Goal: Task Accomplishment & Management: Manage account settings

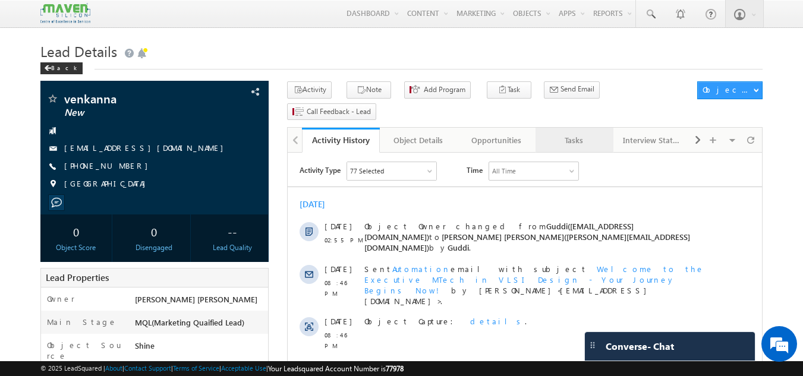
click at [570, 133] on div "Tasks" at bounding box center [574, 140] width 58 height 14
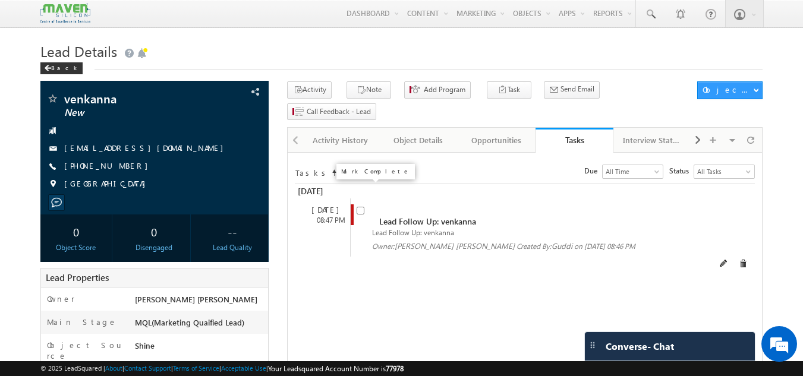
click at [359, 207] on input "checkbox" at bounding box center [361, 211] width 8 height 8
checkbox input "false"
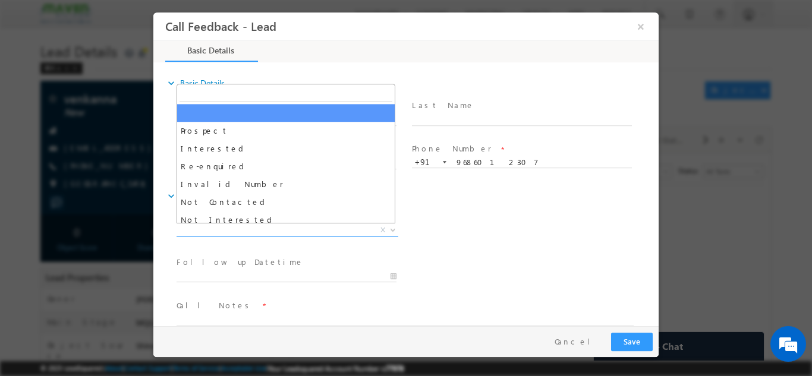
click at [341, 230] on span "X" at bounding box center [288, 230] width 222 height 12
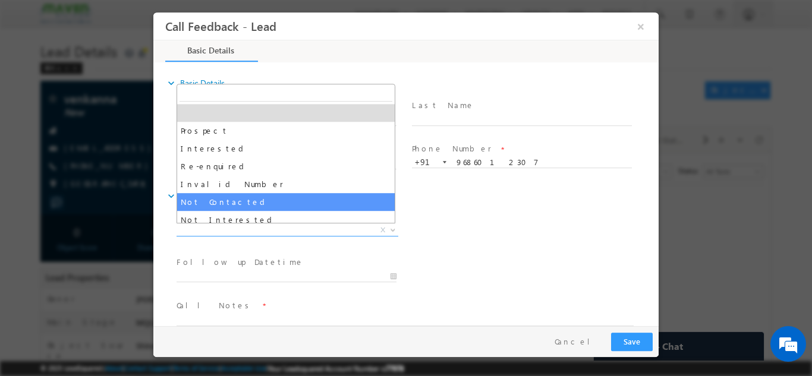
select select "Not Contacted"
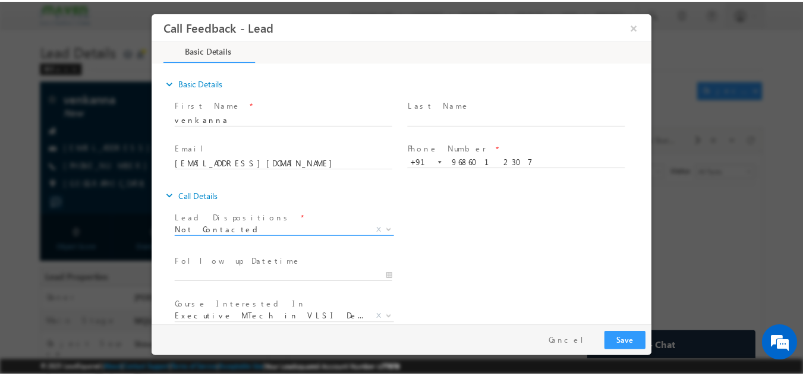
scroll to position [63, 0]
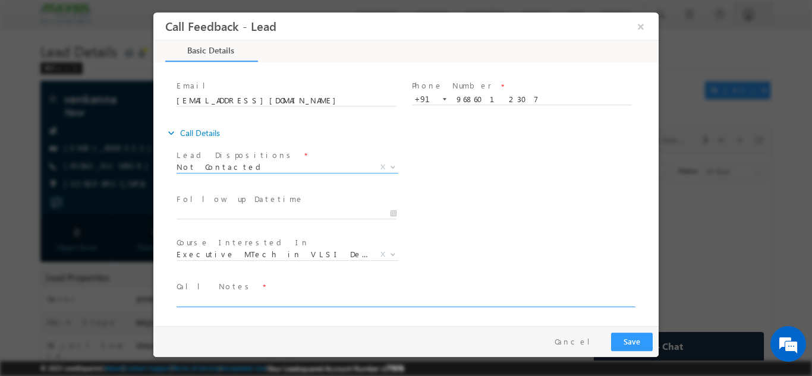
click at [316, 294] on textarea at bounding box center [405, 300] width 457 height 14
type textarea "disconnected"
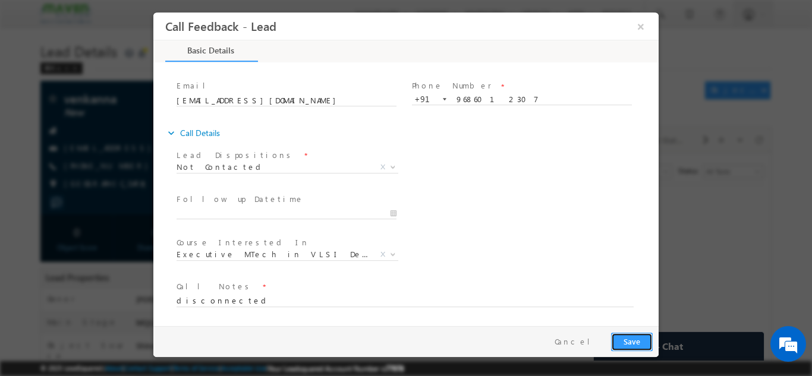
click at [646, 335] on button "Save" at bounding box center [632, 341] width 42 height 18
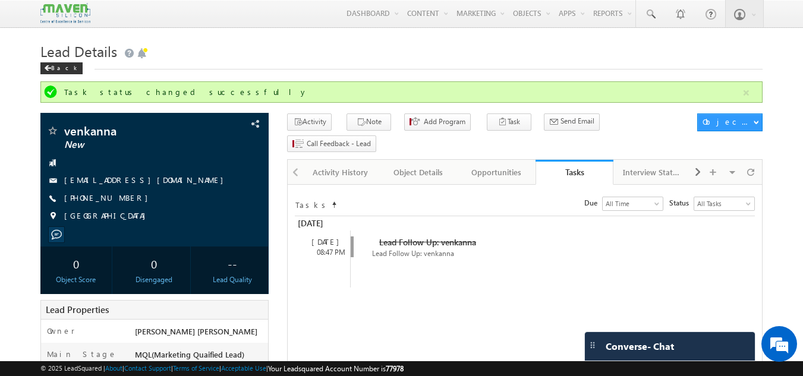
drag, startPoint x: 492, startPoint y: 323, endPoint x: 811, endPoint y: 404, distance: 329.3
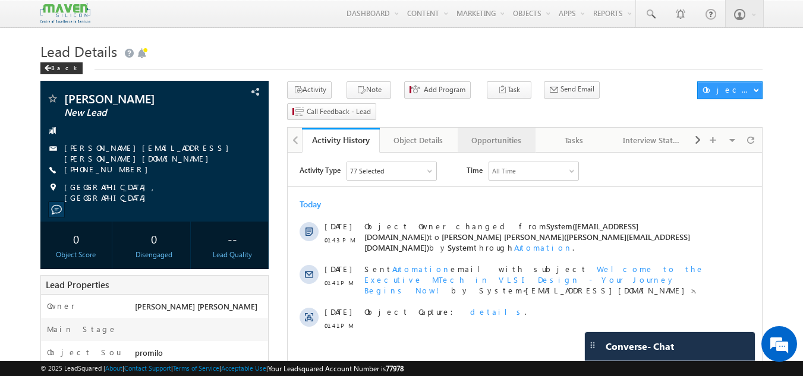
click at [513, 133] on div "Opportunities" at bounding box center [496, 140] width 58 height 14
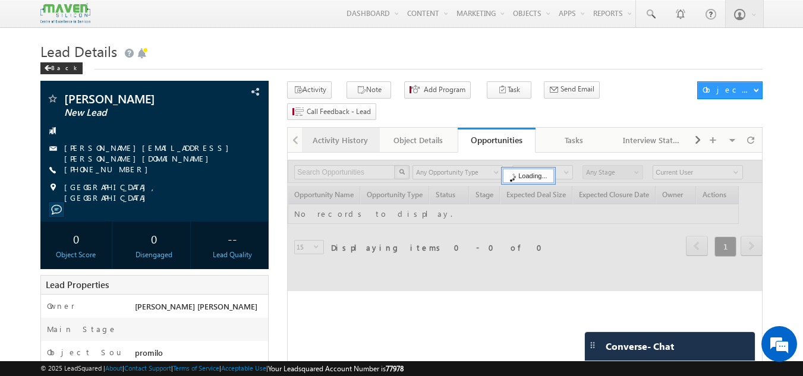
click at [346, 133] on div "Activity History" at bounding box center [340, 140] width 58 height 14
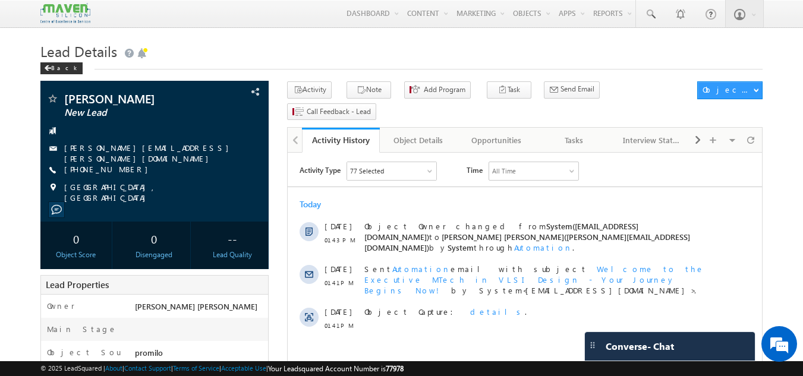
click at [343, 134] on div "Activity History" at bounding box center [341, 139] width 60 height 11
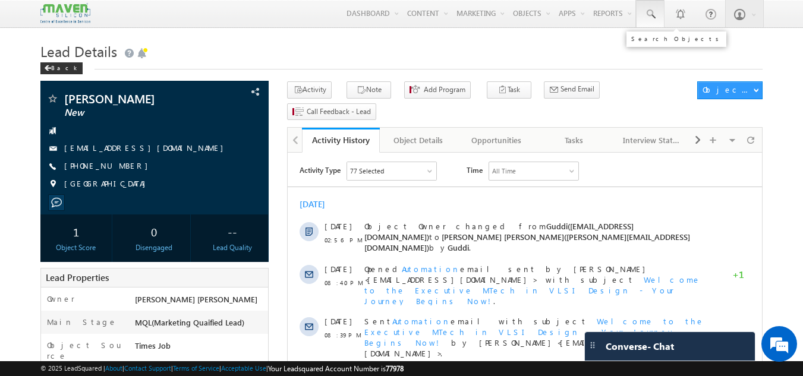
click at [647, 17] on span at bounding box center [650, 14] width 12 height 12
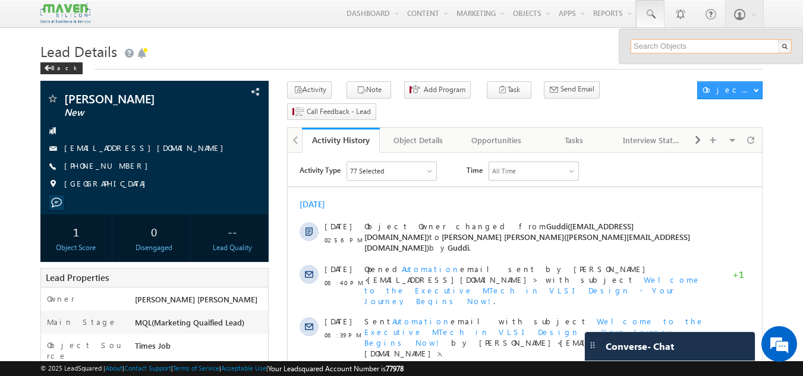
click at [654, 46] on input "text" at bounding box center [711, 46] width 161 height 14
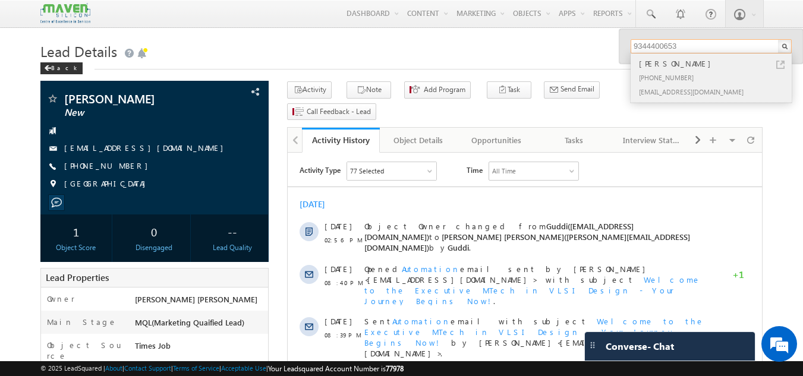
type input "9344400653"
click at [671, 73] on div "[PHONE_NUMBER]" at bounding box center [716, 77] width 159 height 14
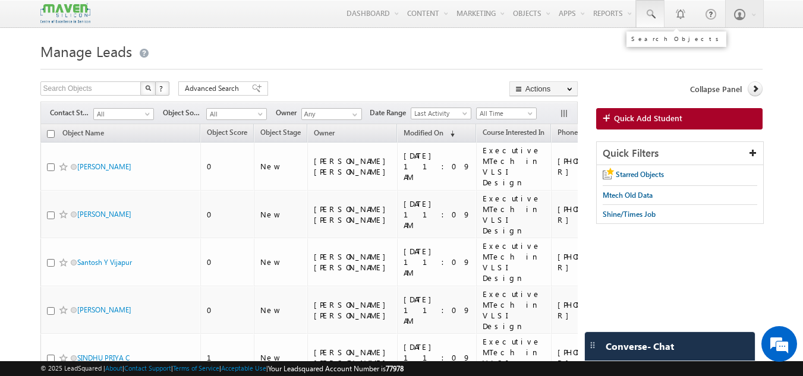
click at [655, 11] on span at bounding box center [650, 14] width 12 height 12
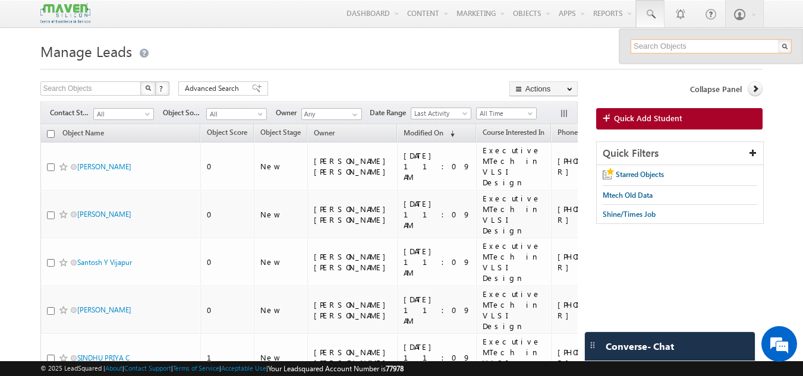
click at [645, 48] on input "text" at bounding box center [711, 46] width 161 height 14
paste input "831 812 5395"
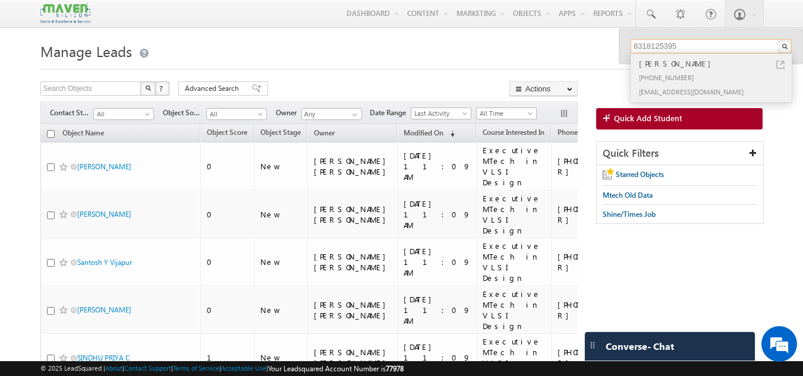
type input "8318125395"
click at [654, 67] on div "Pranav Pandey" at bounding box center [716, 63] width 159 height 13
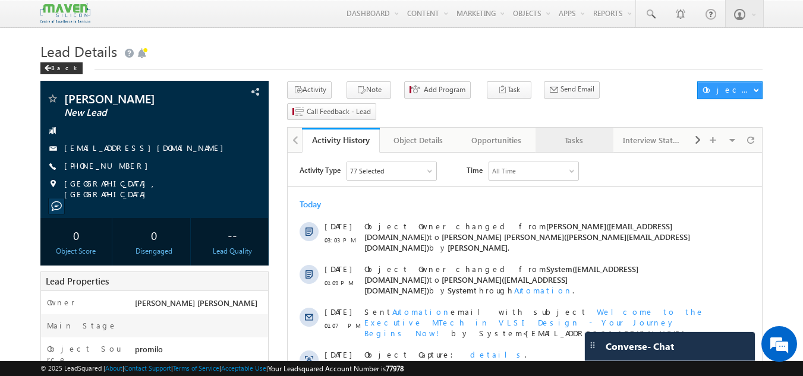
click at [578, 133] on div "Tasks" at bounding box center [574, 140] width 58 height 14
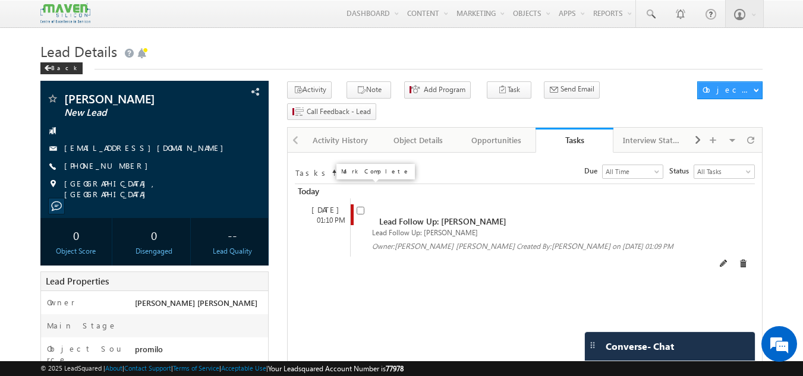
click at [362, 207] on input "checkbox" at bounding box center [361, 211] width 8 height 8
checkbox input "false"
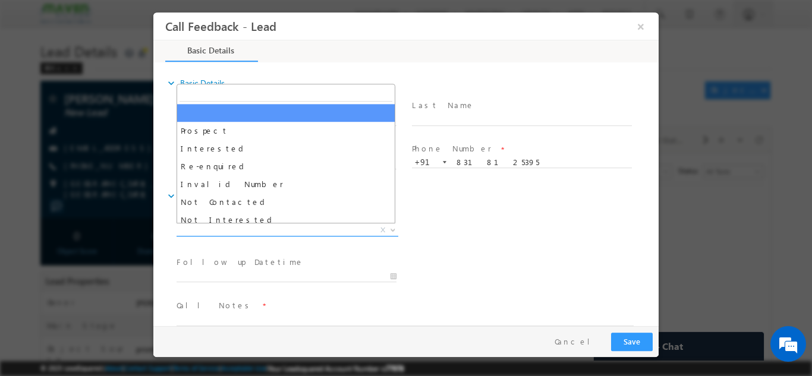
click at [247, 234] on span "X" at bounding box center [288, 230] width 222 height 12
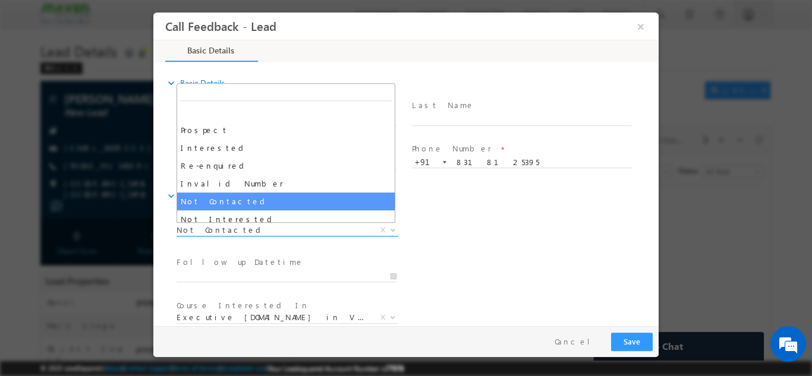
click at [237, 226] on span "Not Contacted" at bounding box center [273, 229] width 193 height 11
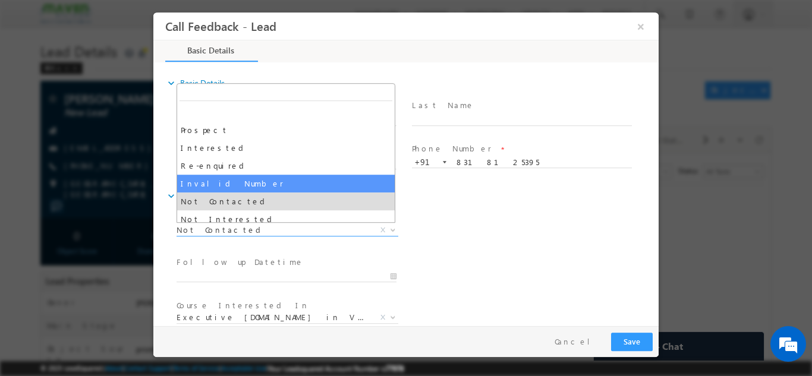
scroll to position [113, 0]
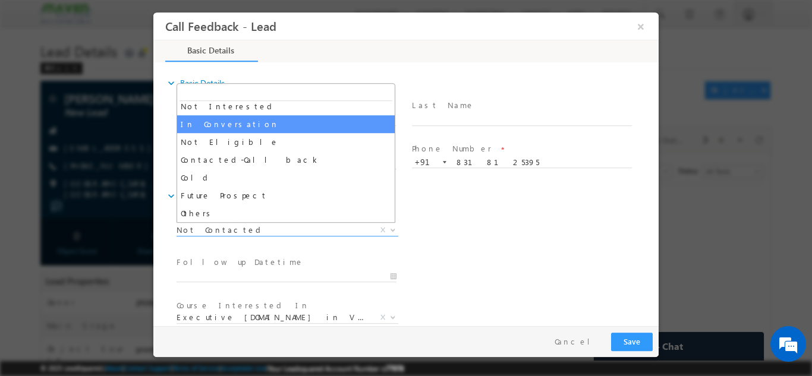
select select "In Conversation"
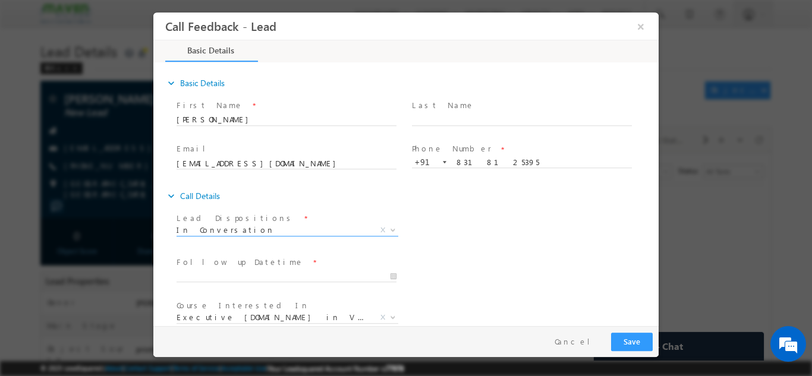
scroll to position [63, 0]
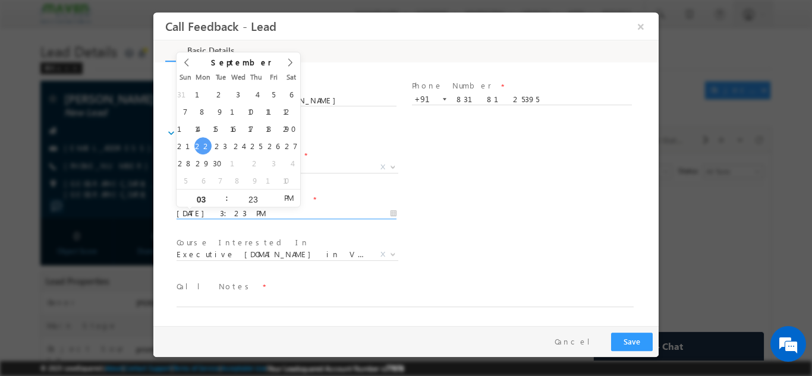
click at [263, 216] on input "22/09/2025 3:23 PM" at bounding box center [287, 213] width 220 height 12
type input "23/09/2025 3:23 PM"
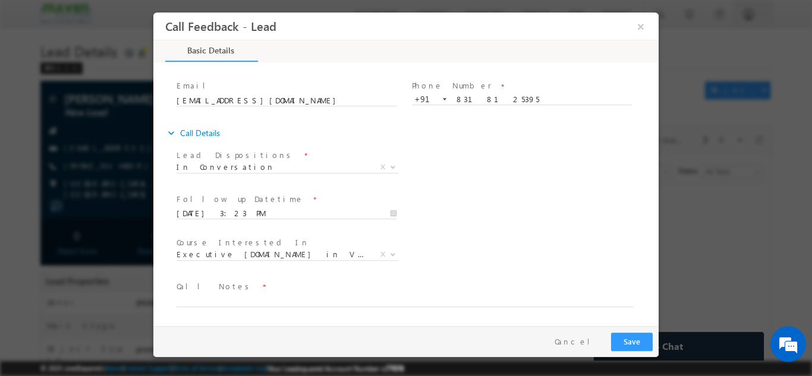
click at [451, 209] on div "Follow up Datetime * 23/09/2025 3:23 PM Program Type * Long Term Short Term X" at bounding box center [416, 212] width 484 height 44
click at [246, 300] on textarea at bounding box center [405, 300] width 457 height 14
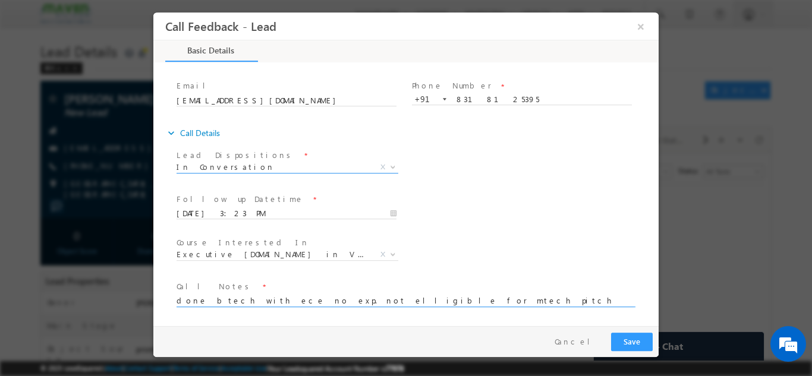
type textarea "done btech with ece no exp. not elligible for mtech pitch for iit roorkee course"
click at [294, 170] on span "In Conversation" at bounding box center [273, 166] width 193 height 11
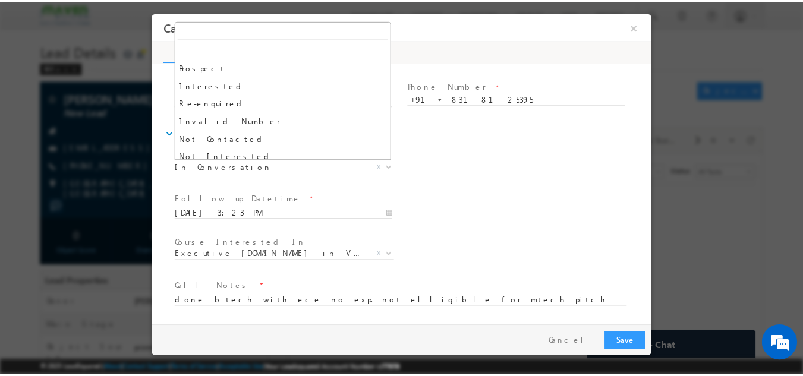
scroll to position [89, 0]
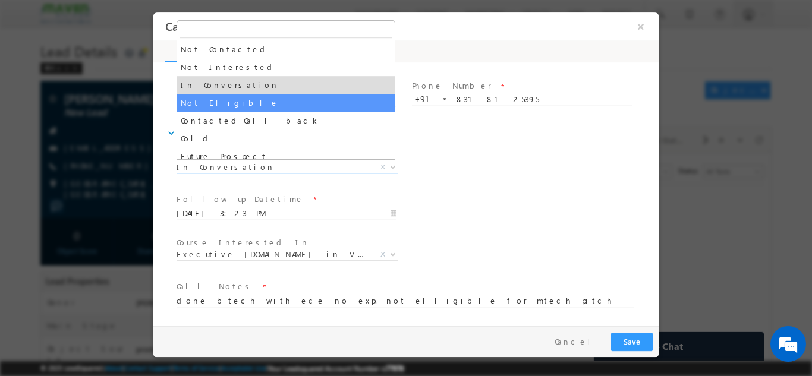
select select "Not Eligible"
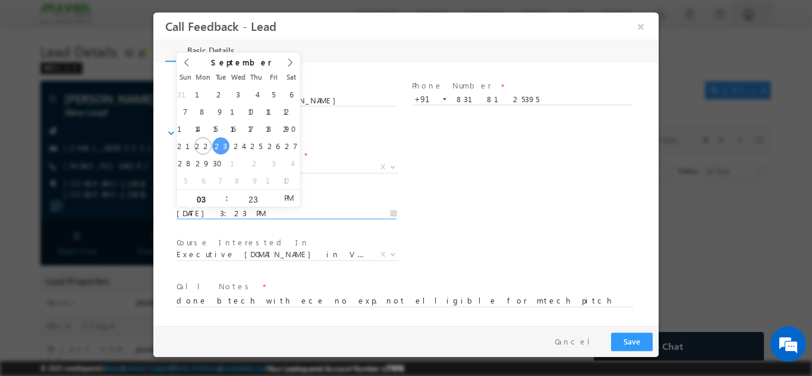
click at [279, 209] on input "23/09/2025 3:23 PM" at bounding box center [287, 213] width 220 height 12
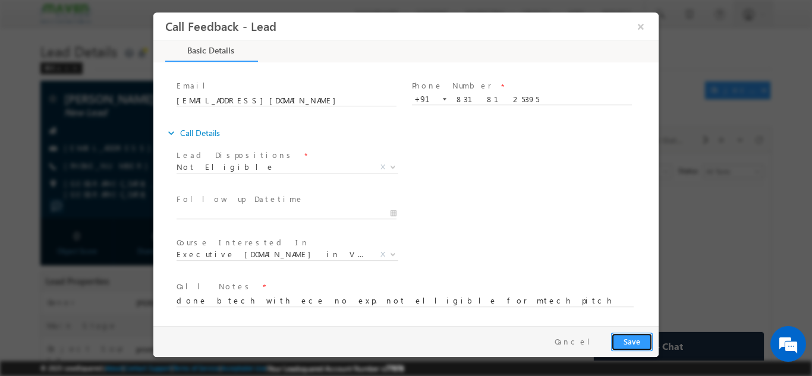
click at [642, 339] on button "Save" at bounding box center [632, 341] width 42 height 18
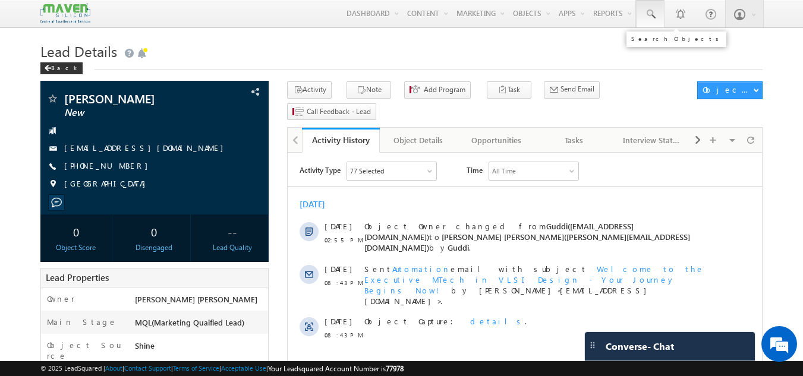
click at [638, 10] on link at bounding box center [650, 13] width 29 height 27
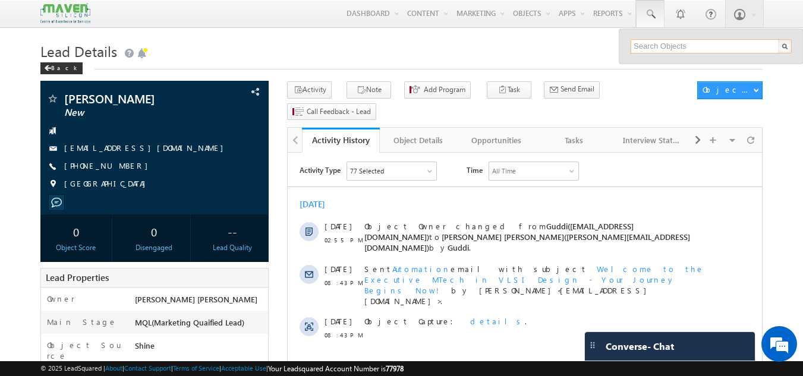
click at [652, 50] on input "text" at bounding box center [711, 46] width 161 height 14
paste input "86869 23086"
click at [658, 46] on input "86869 23086" at bounding box center [711, 46] width 161 height 14
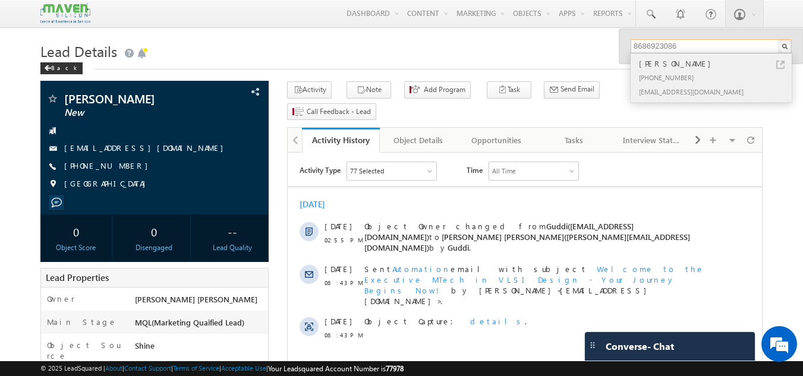
type input "8686923086"
click at [677, 93] on div "manojkumarchavali1@gmail.com" at bounding box center [716, 91] width 159 height 14
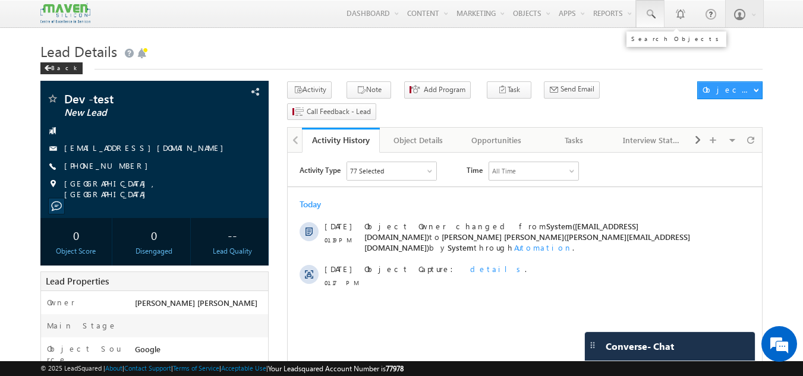
click at [655, 20] on span at bounding box center [650, 14] width 12 height 12
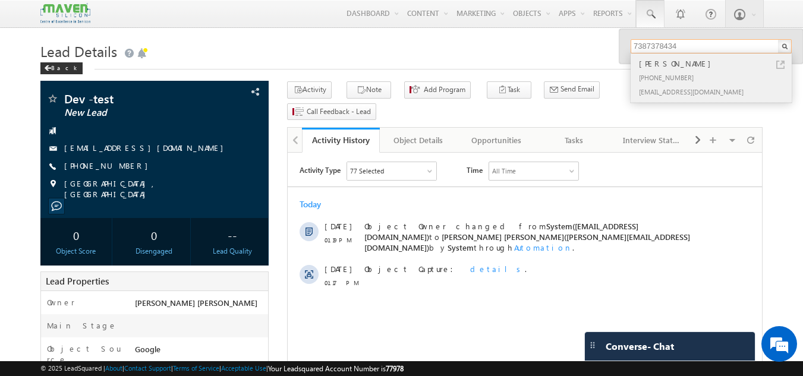
type input "7387378434"
click at [686, 68] on div "[PERSON_NAME]" at bounding box center [716, 63] width 159 height 13
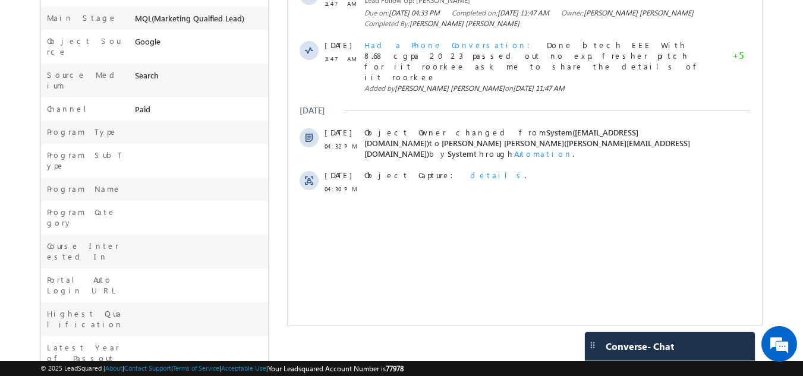
scroll to position [307, 0]
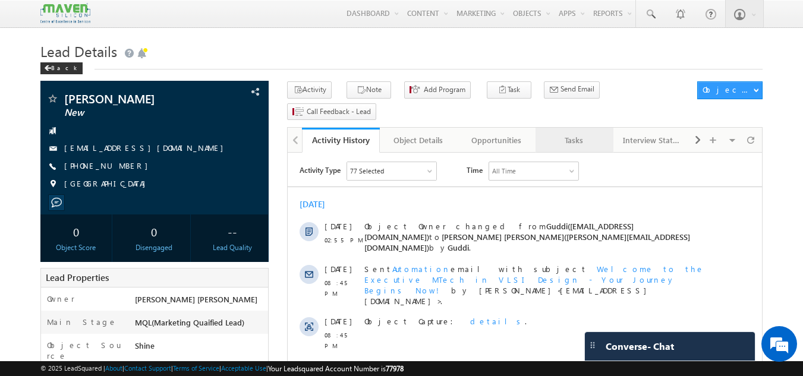
click at [550, 133] on div "Tasks" at bounding box center [574, 140] width 58 height 14
